Goal: Information Seeking & Learning: Learn about a topic

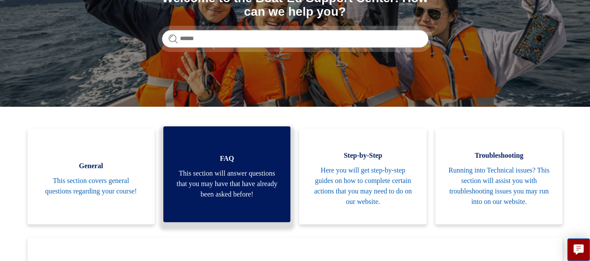
scroll to position [113, 0]
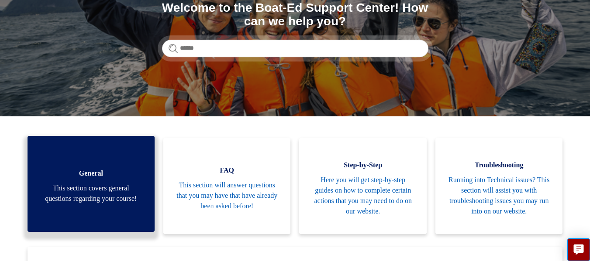
click at [101, 191] on span "This section covers general questions regarding your course!" at bounding box center [91, 193] width 101 height 21
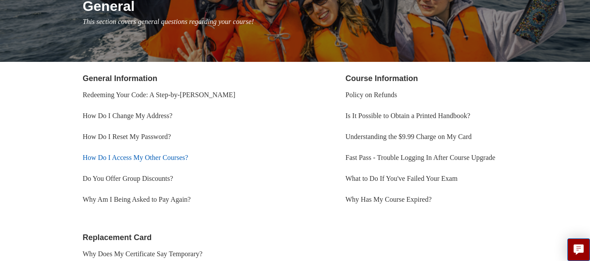
scroll to position [131, 0]
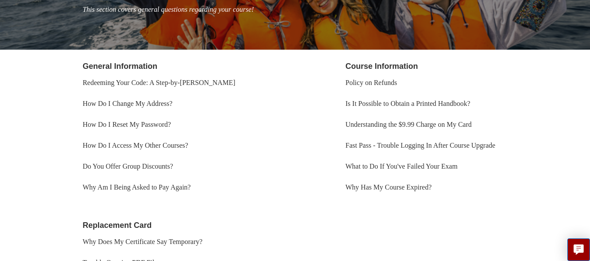
click at [370, 192] on li "Why Has My Course Expired?" at bounding box center [452, 187] width 215 height 21
click at [370, 191] on link "Why Has My Course Expired?" at bounding box center [388, 187] width 86 height 7
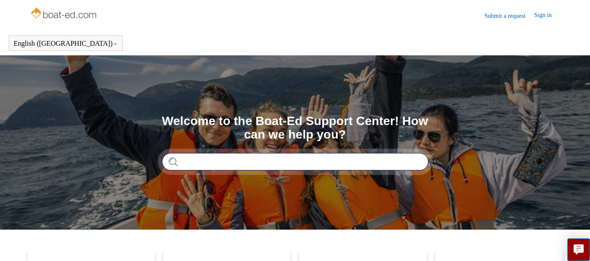
click at [209, 160] on input "Search" at bounding box center [295, 161] width 266 height 17
type input "**********"
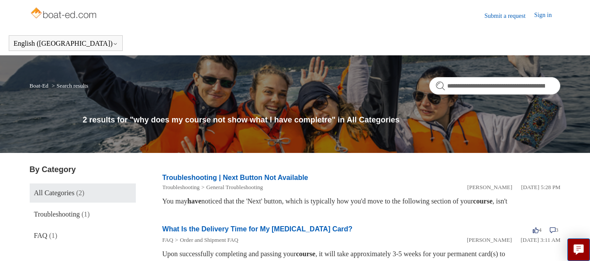
click at [541, 14] on link "Sign in" at bounding box center [547, 15] width 26 height 10
